Goal: Task Accomplishment & Management: Use online tool/utility

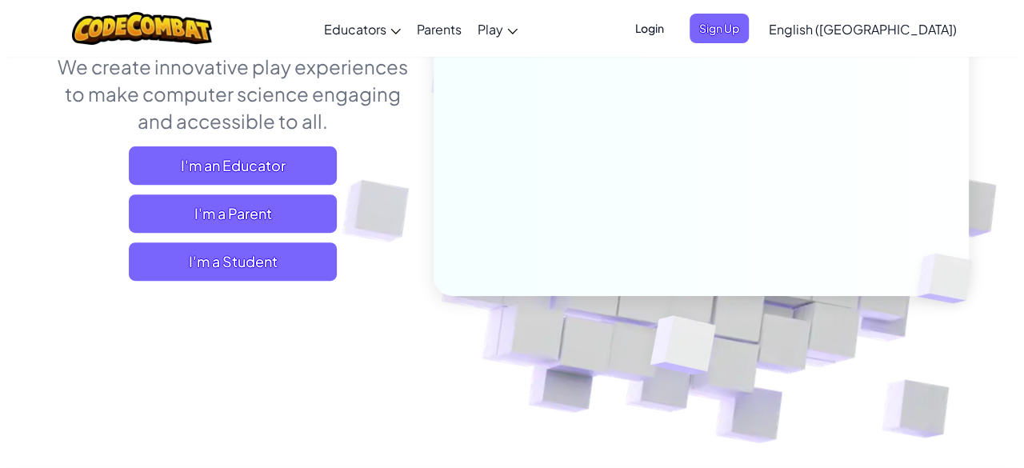
scroll to position [224, 0]
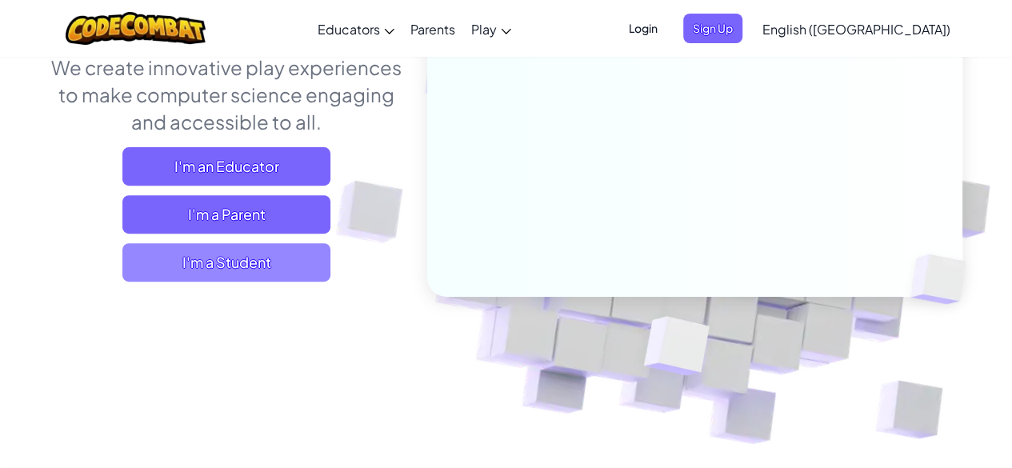
click at [246, 262] on span "I'm a Student" at bounding box center [226, 262] width 208 height 38
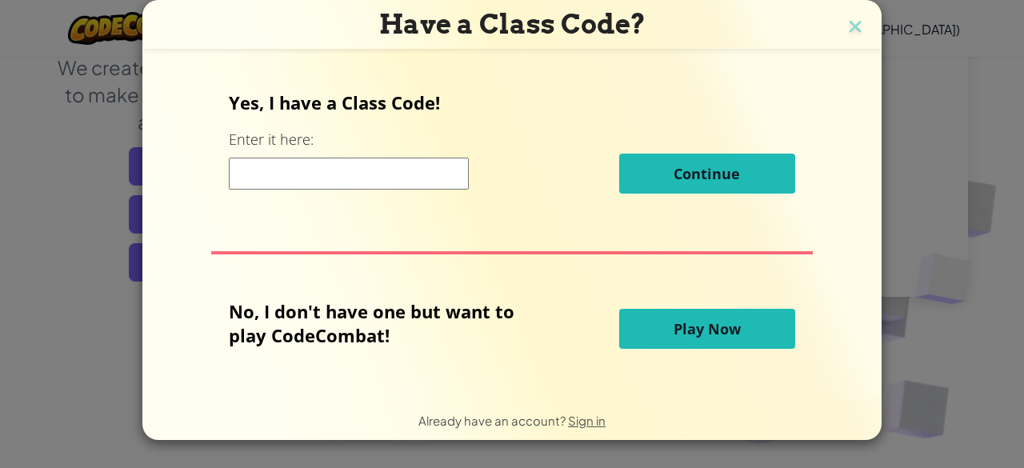
click at [705, 331] on span "Play Now" at bounding box center [707, 328] width 67 height 19
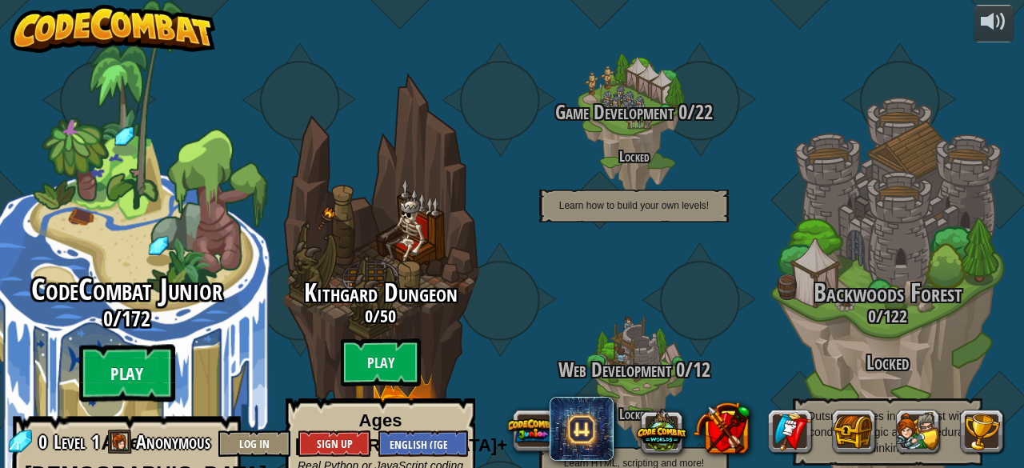
click at [144, 345] on btn "Play" at bounding box center [127, 374] width 96 height 58
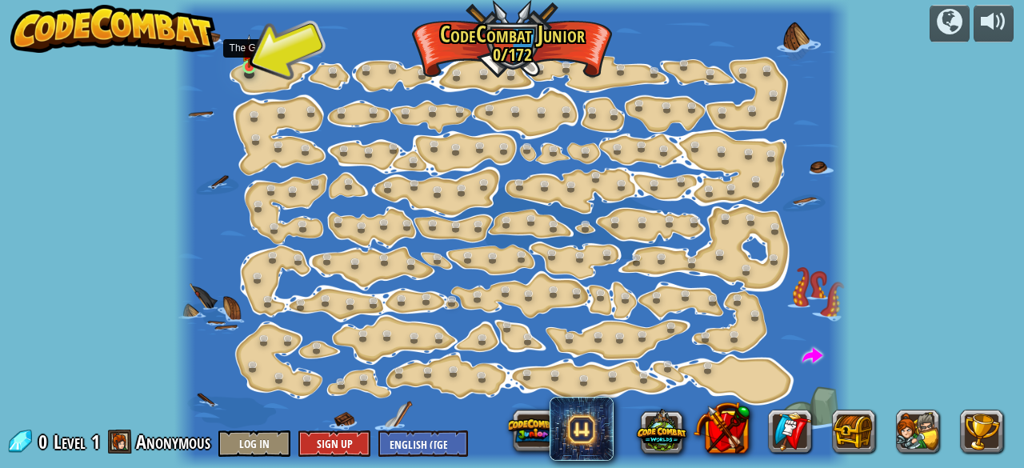
click at [251, 57] on img at bounding box center [249, 51] width 14 height 34
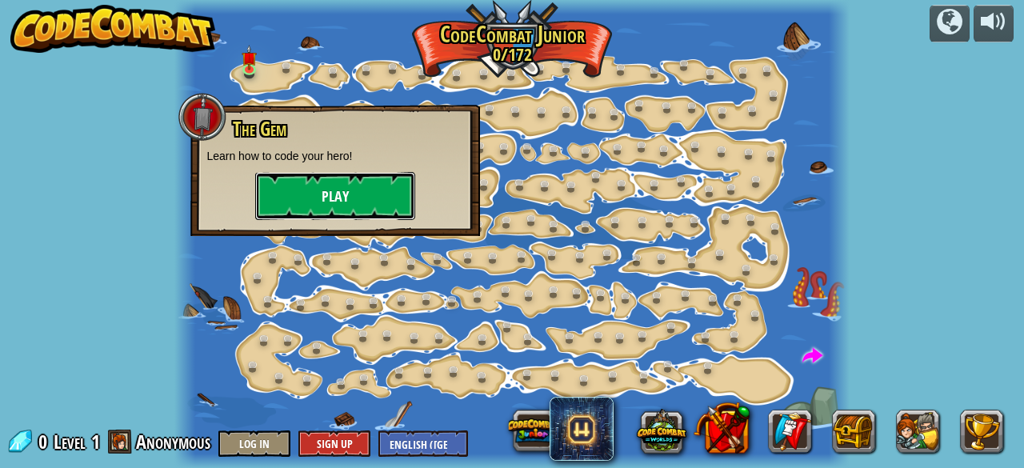
click at [320, 195] on button "Play" at bounding box center [335, 196] width 160 height 48
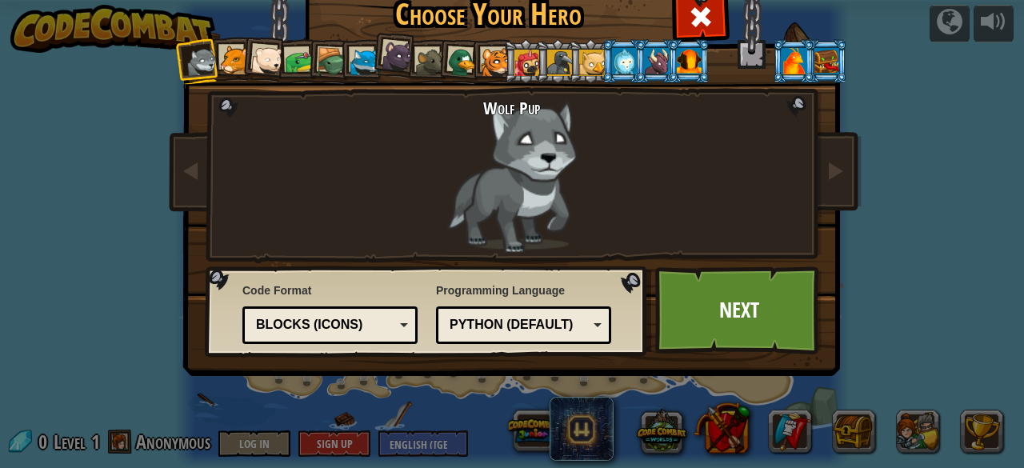
click at [327, 68] on div at bounding box center [332, 62] width 30 height 30
